Goal: Transaction & Acquisition: Purchase product/service

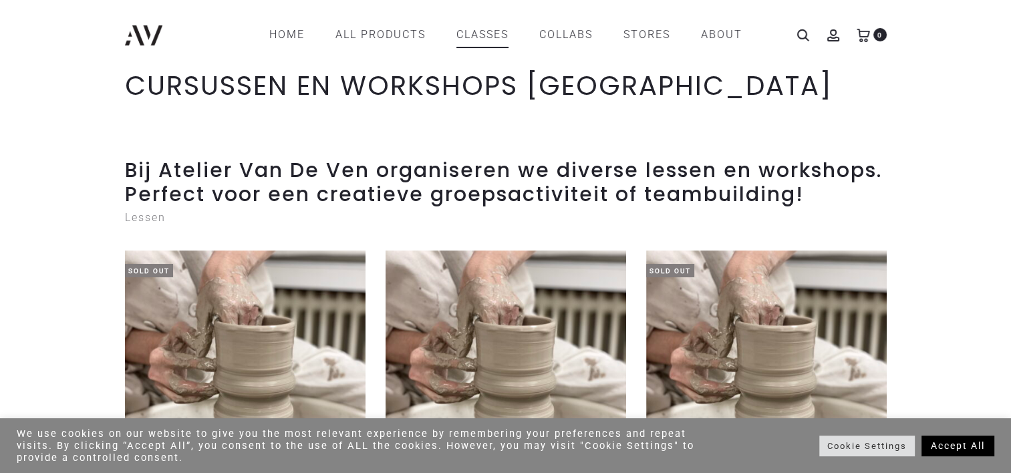
click at [949, 439] on link "Accept All" at bounding box center [957, 446] width 73 height 21
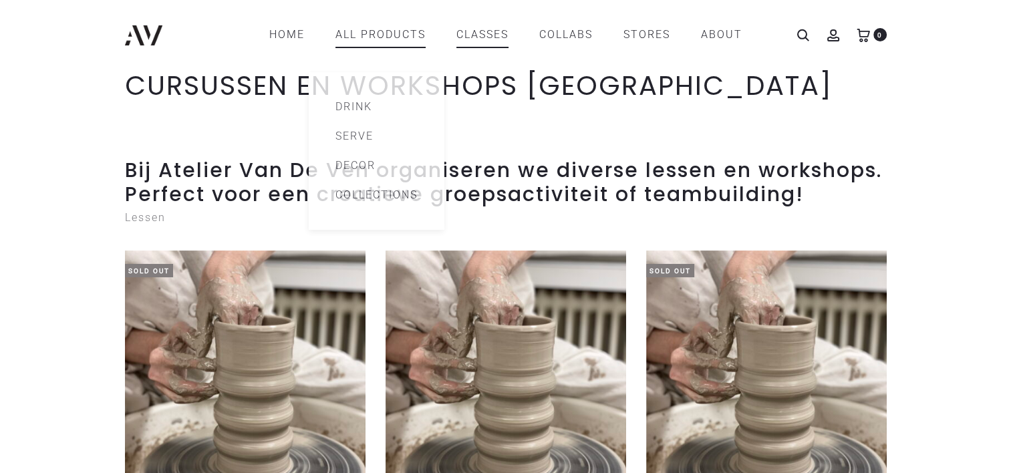
click at [382, 35] on link "All products" at bounding box center [380, 34] width 90 height 23
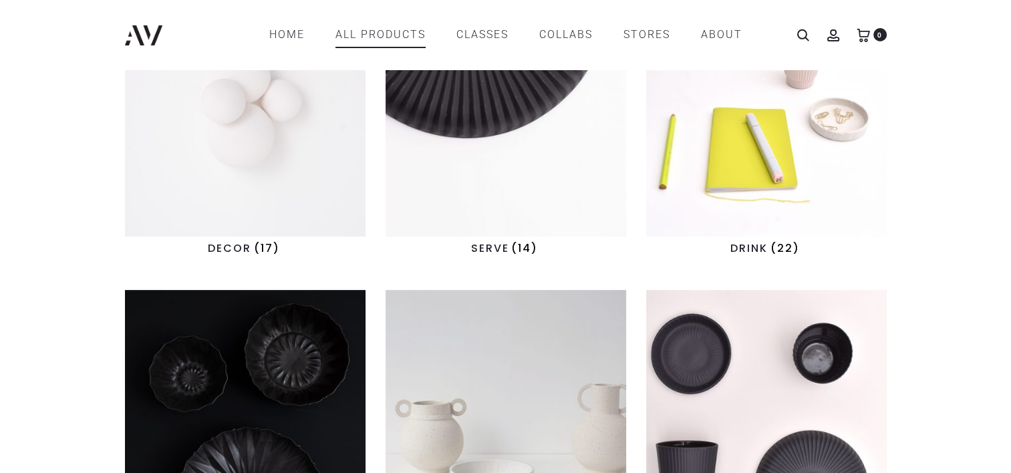
scroll to position [334, 0]
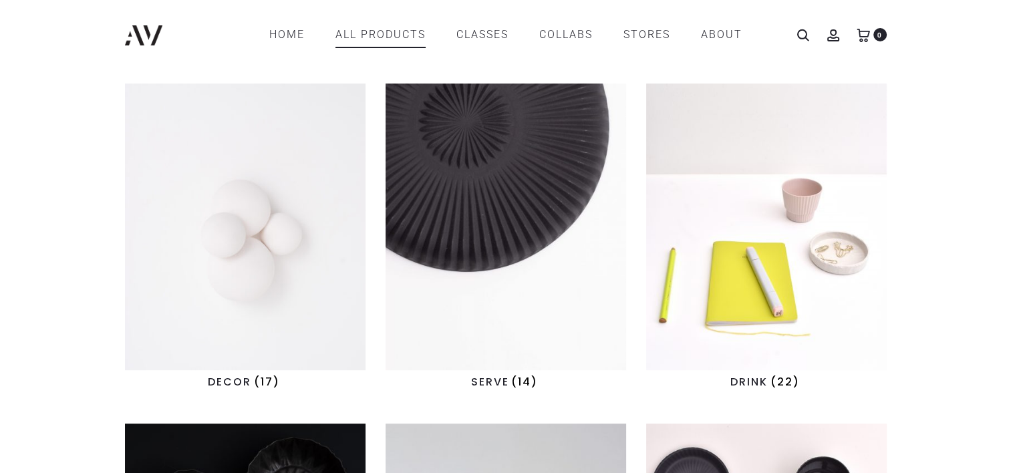
click at [283, 255] on img "Visit product category DECOR" at bounding box center [245, 227] width 241 height 287
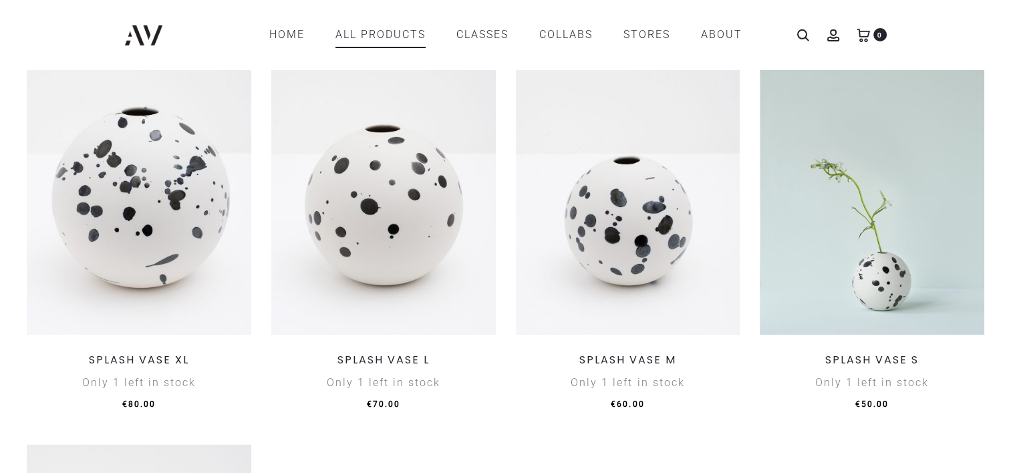
scroll to position [1537, 0]
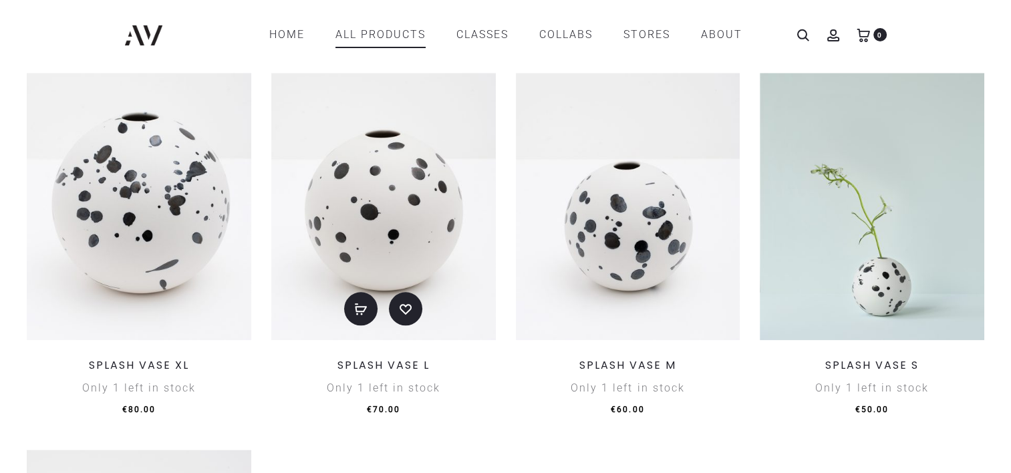
click at [406, 227] on img at bounding box center [383, 206] width 225 height 267
